Goal: Find contact information: Find contact information

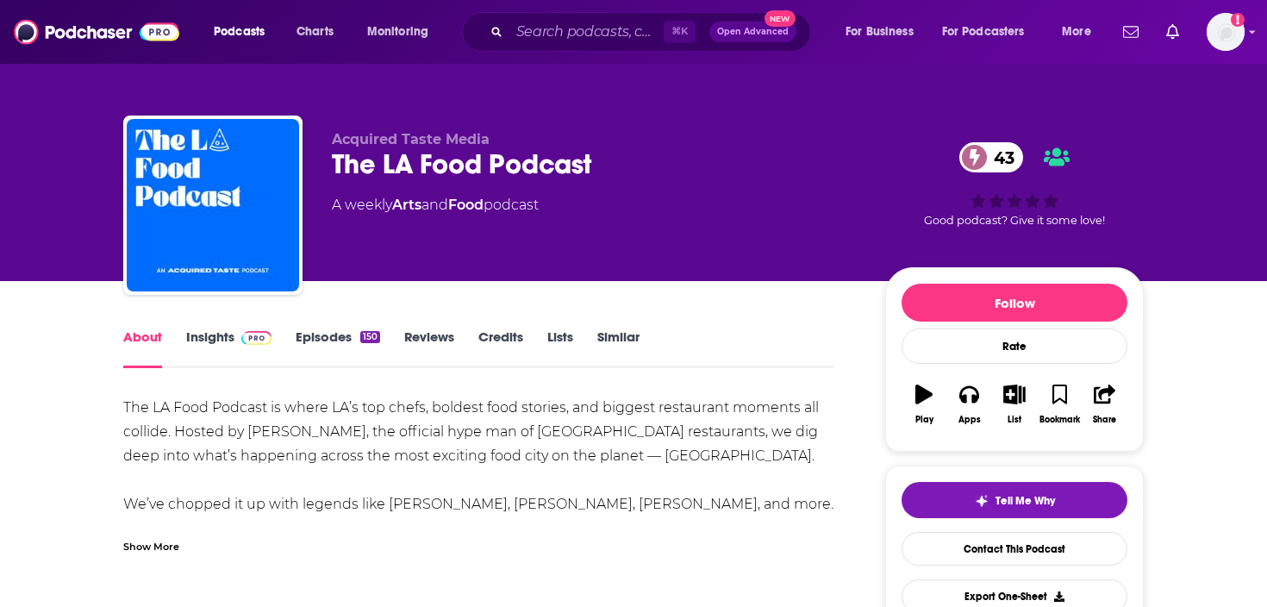
click at [219, 340] on link "Insights" at bounding box center [228, 348] width 85 height 40
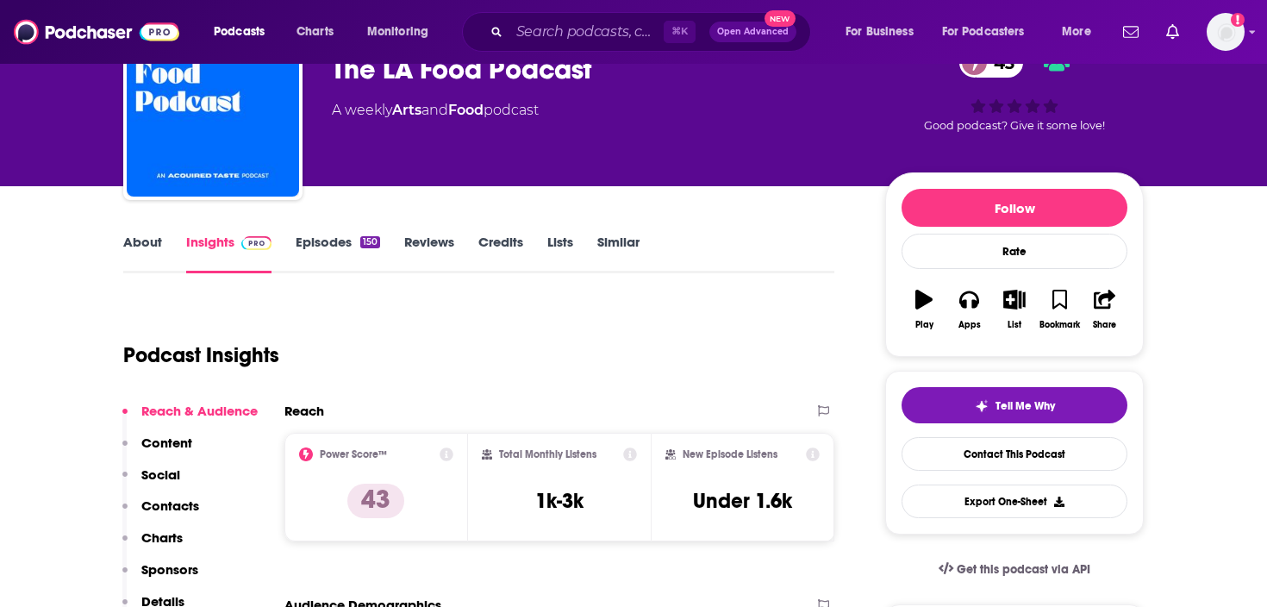
scroll to position [88, 0]
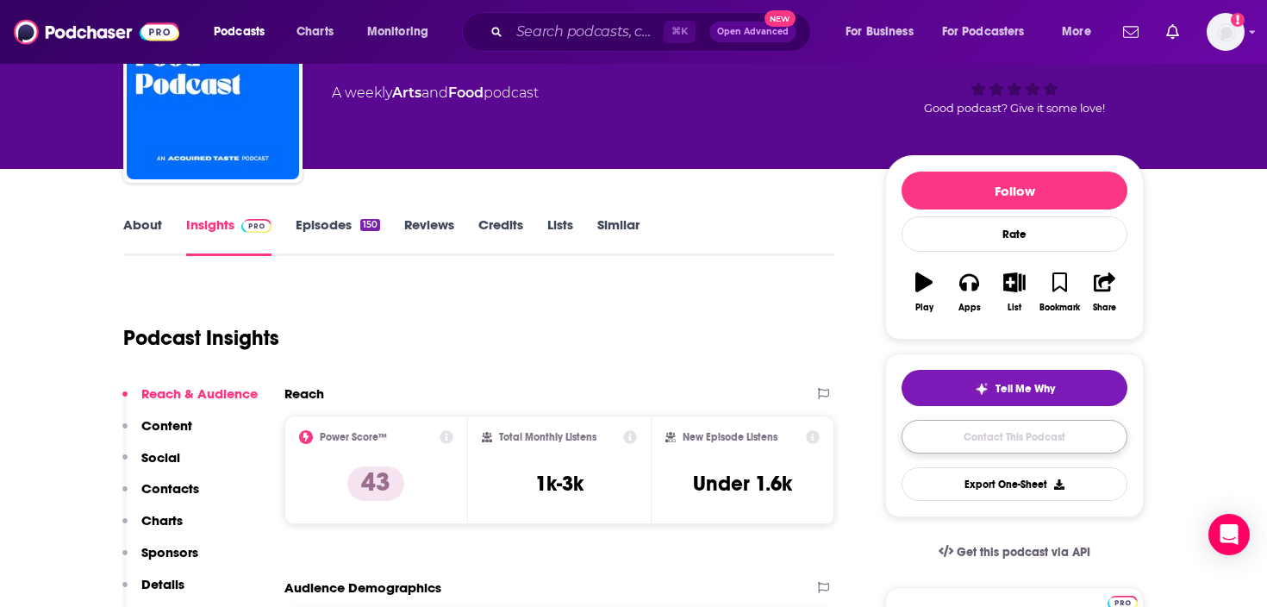
click at [1092, 435] on link "Contact This Podcast" at bounding box center [1015, 437] width 226 height 34
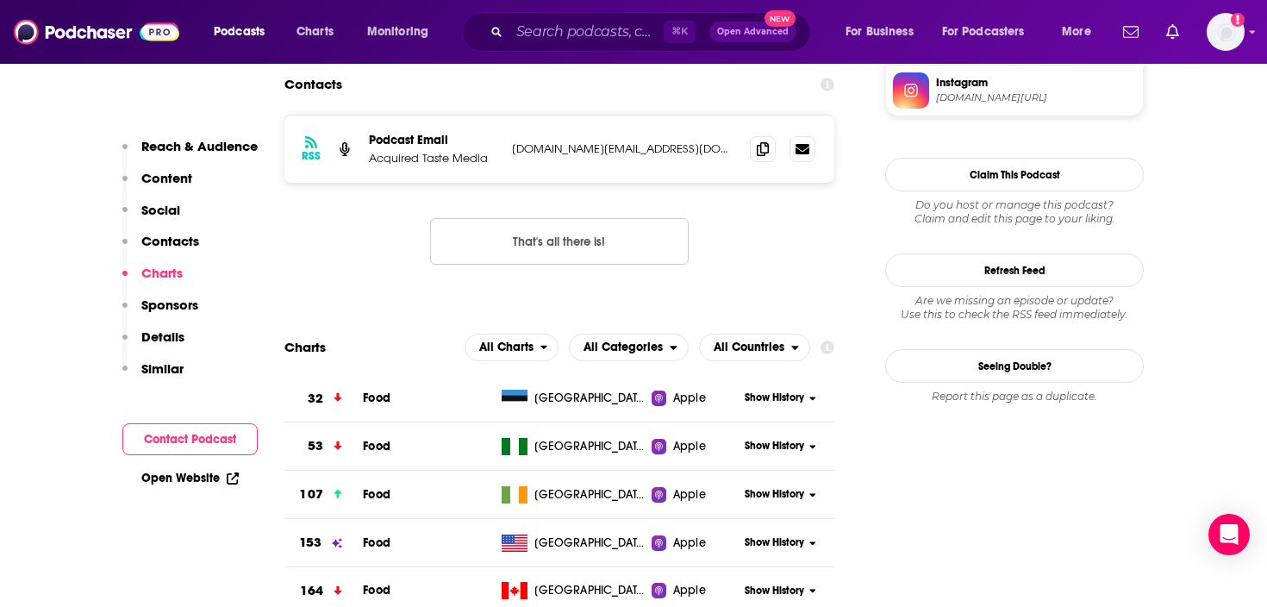
scroll to position [1358, 0]
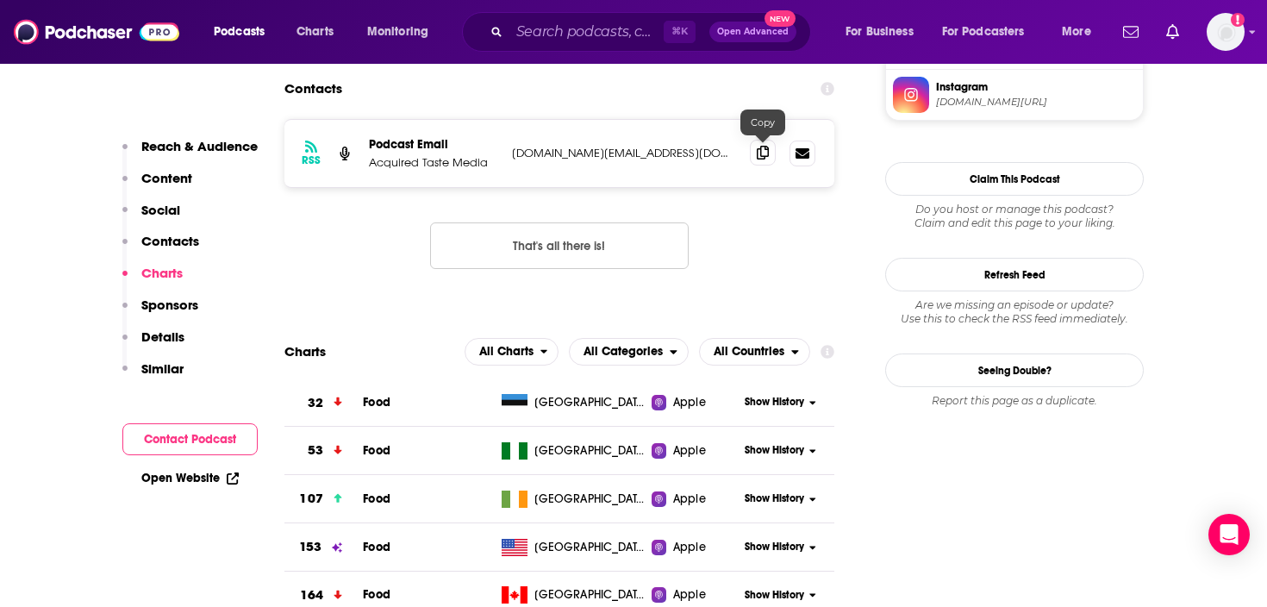
click at [763, 154] on icon at bounding box center [763, 153] width 12 height 14
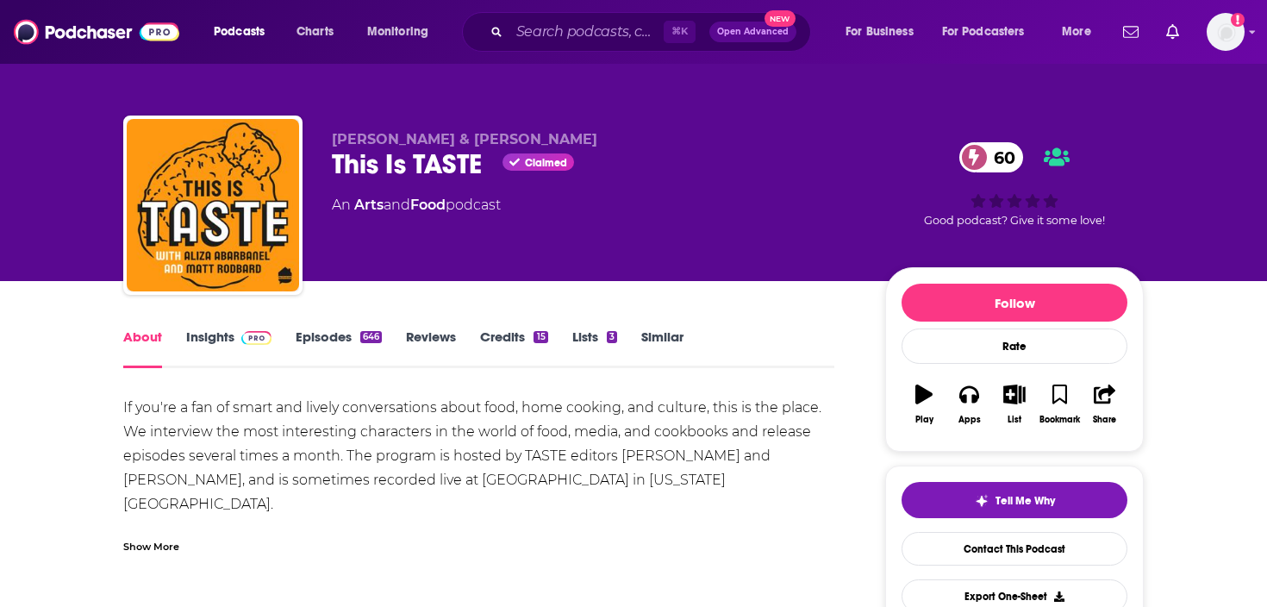
click at [231, 342] on link "Insights" at bounding box center [228, 348] width 85 height 40
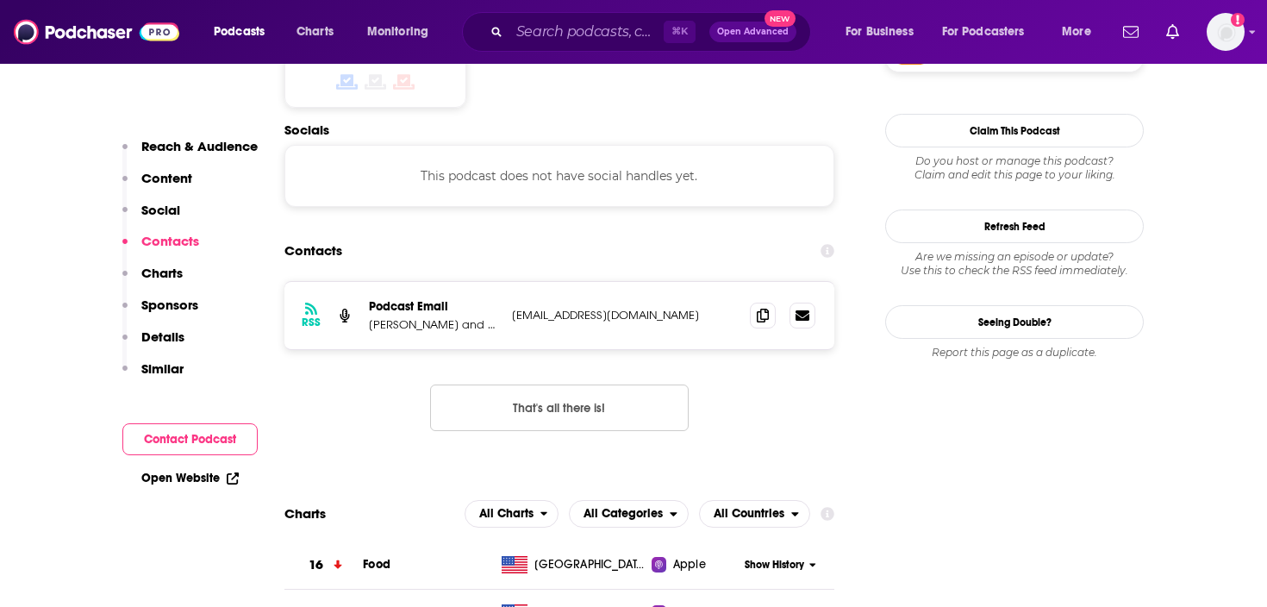
scroll to position [1496, 0]
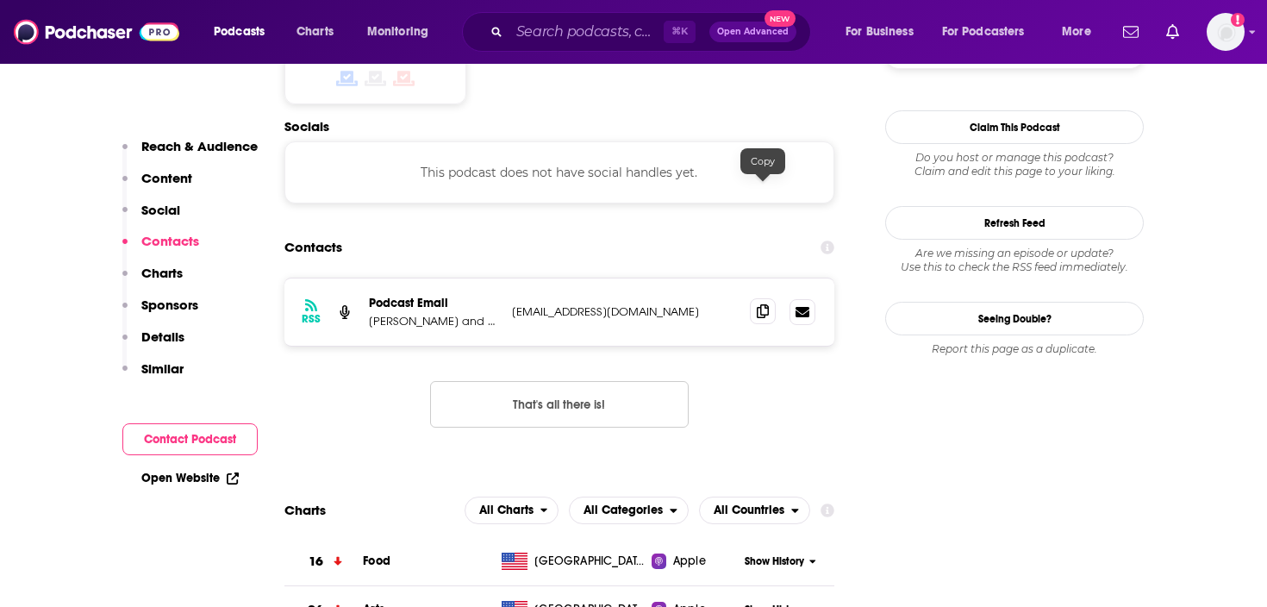
click at [765, 304] on icon at bounding box center [763, 311] width 12 height 14
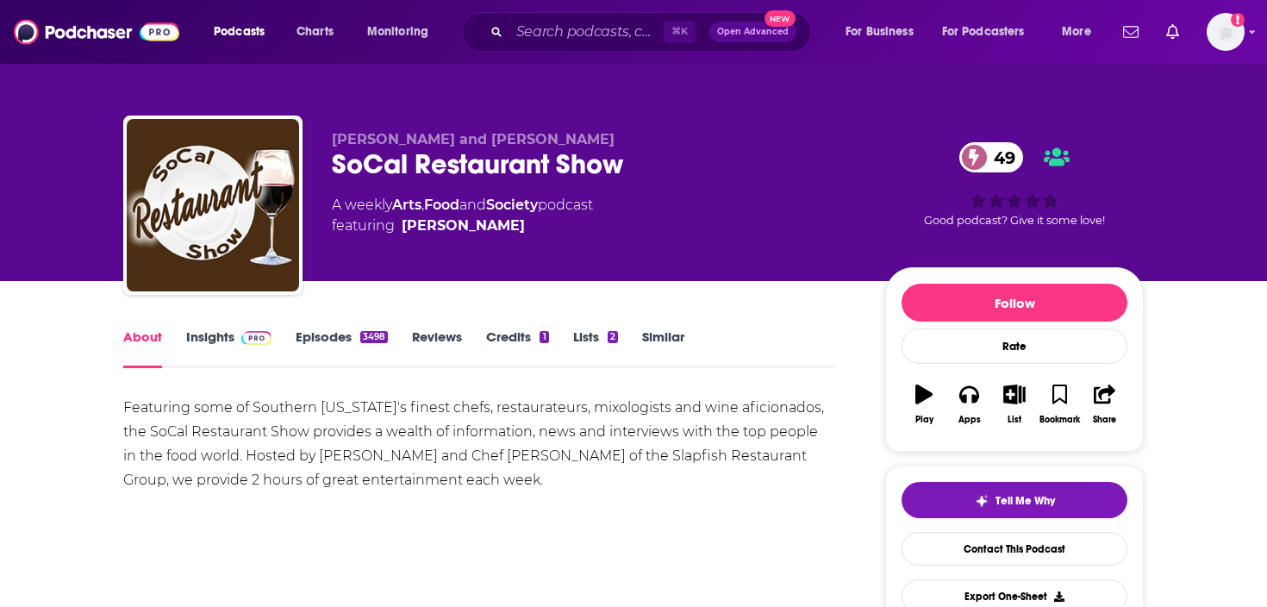
click at [244, 343] on img at bounding box center [256, 338] width 30 height 14
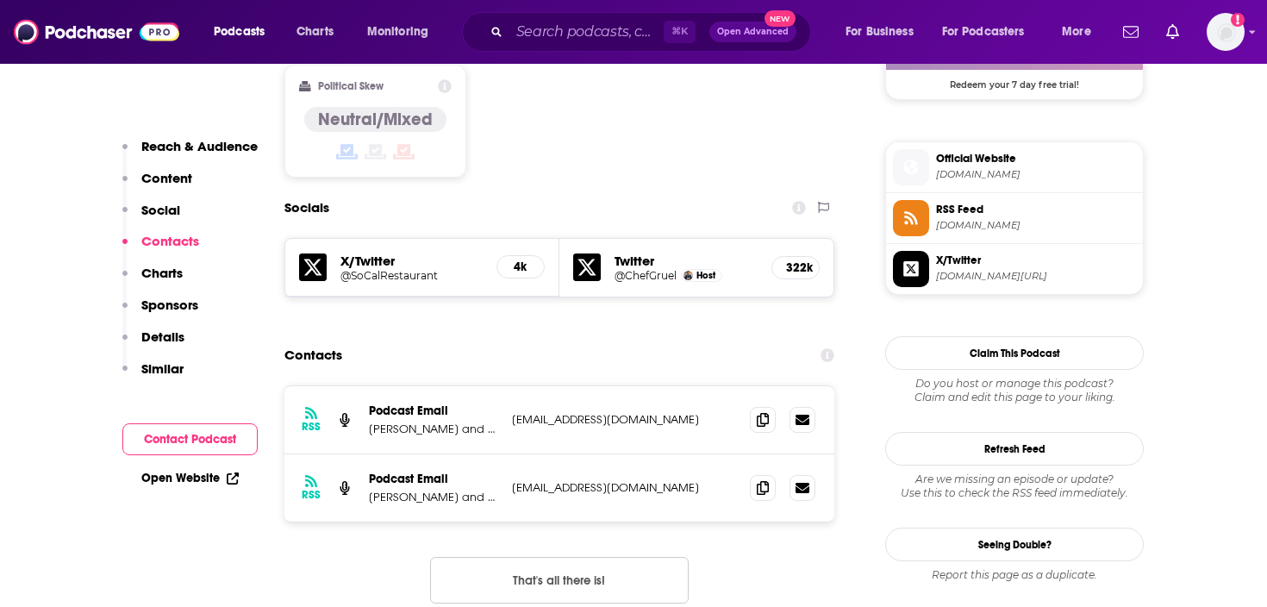
scroll to position [1410, 0]
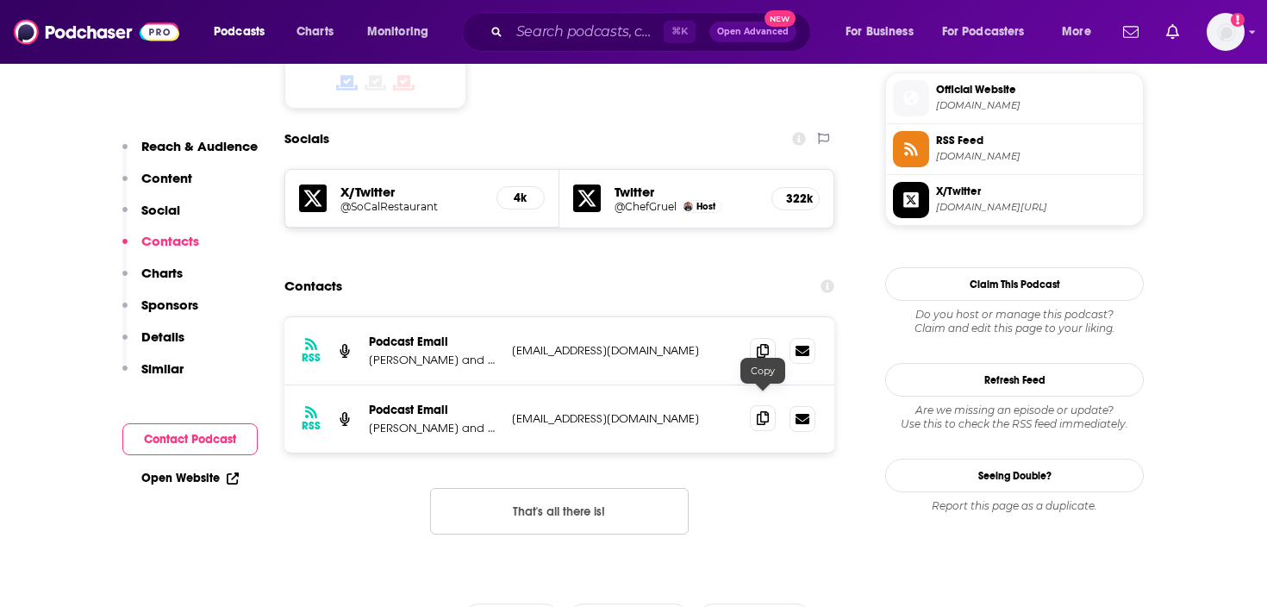
click at [758, 411] on icon at bounding box center [763, 418] width 12 height 14
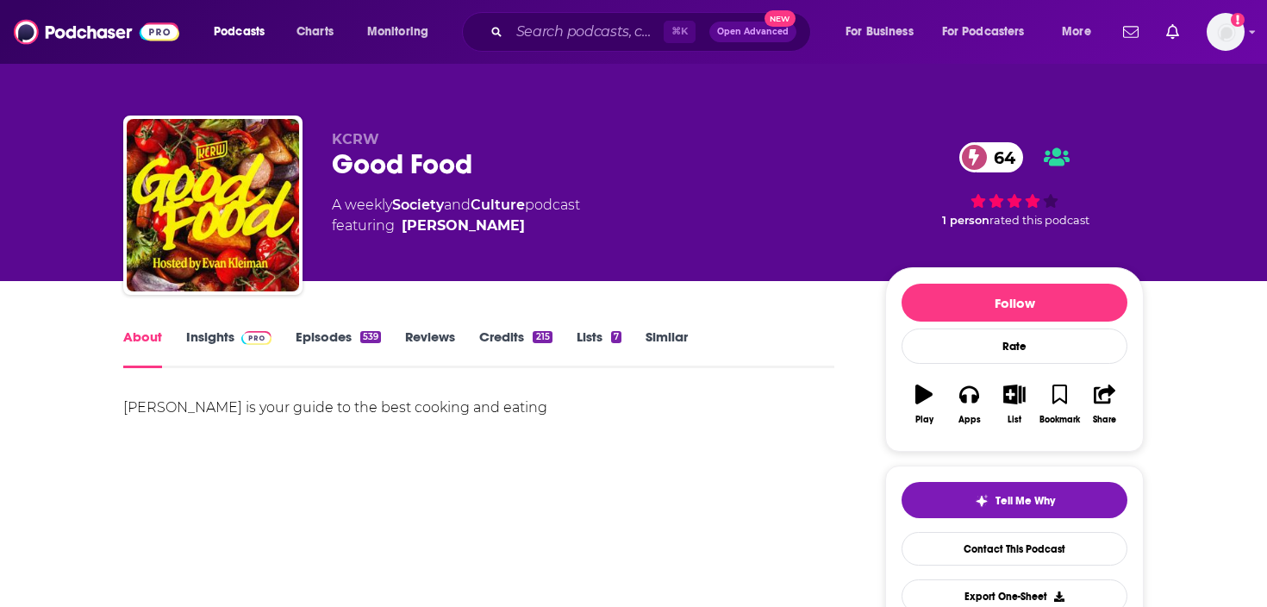
click at [216, 346] on link "Insights" at bounding box center [228, 348] width 85 height 40
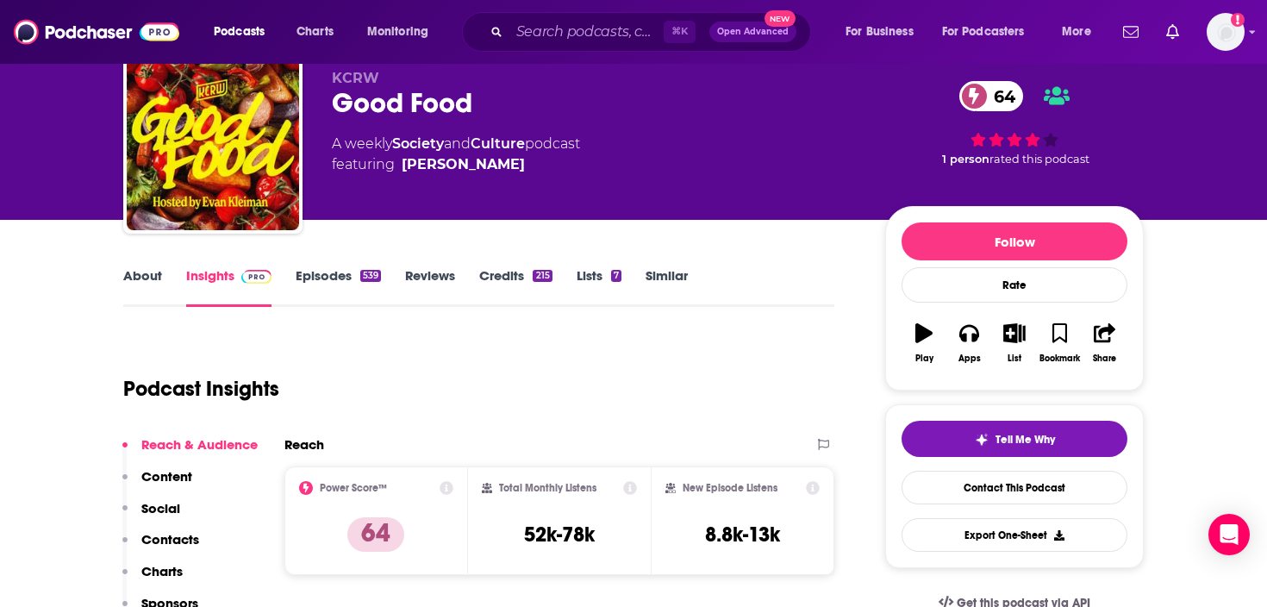
scroll to position [68, 0]
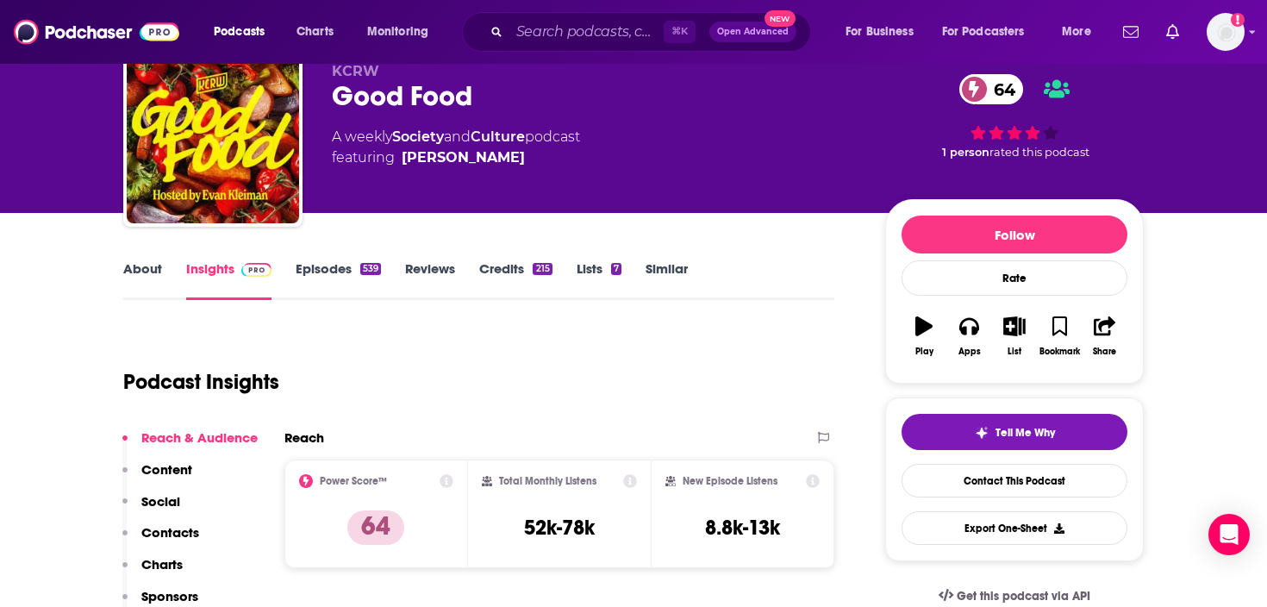
click at [503, 153] on span "featuring Evan Kleiman" at bounding box center [456, 157] width 248 height 21
click at [472, 160] on link "Evan Kleiman" at bounding box center [463, 157] width 123 height 21
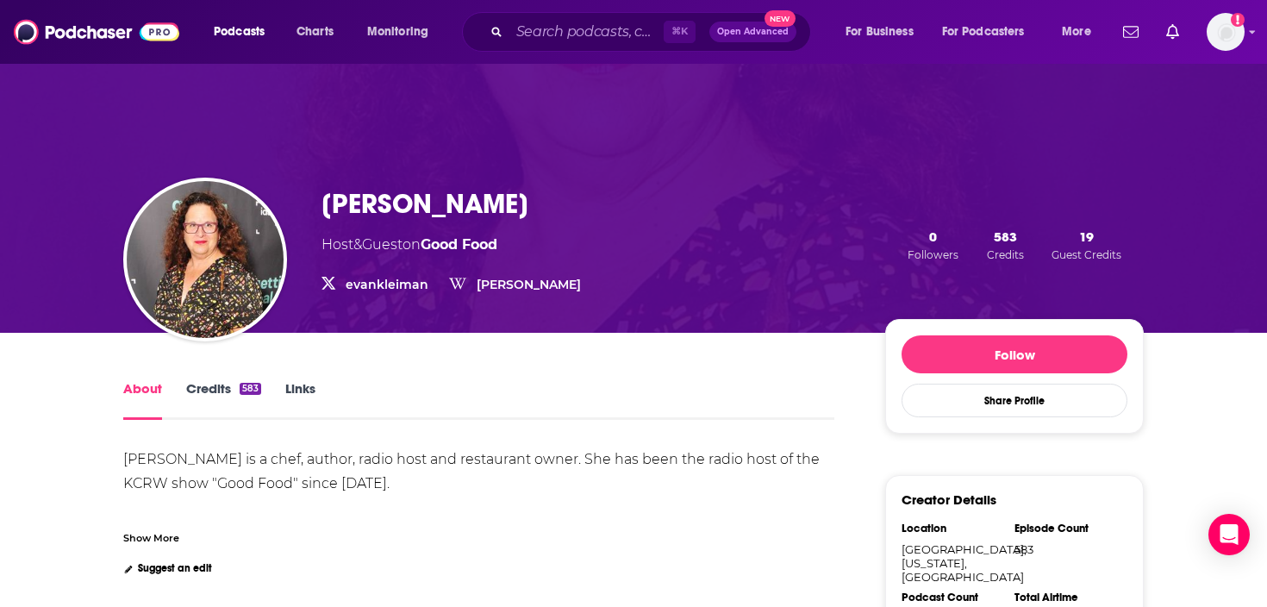
click at [447, 203] on h1 "Evan Kleiman" at bounding box center [425, 204] width 207 height 34
copy h1 "Evan Kleiman"
